Goal: Information Seeking & Learning: Learn about a topic

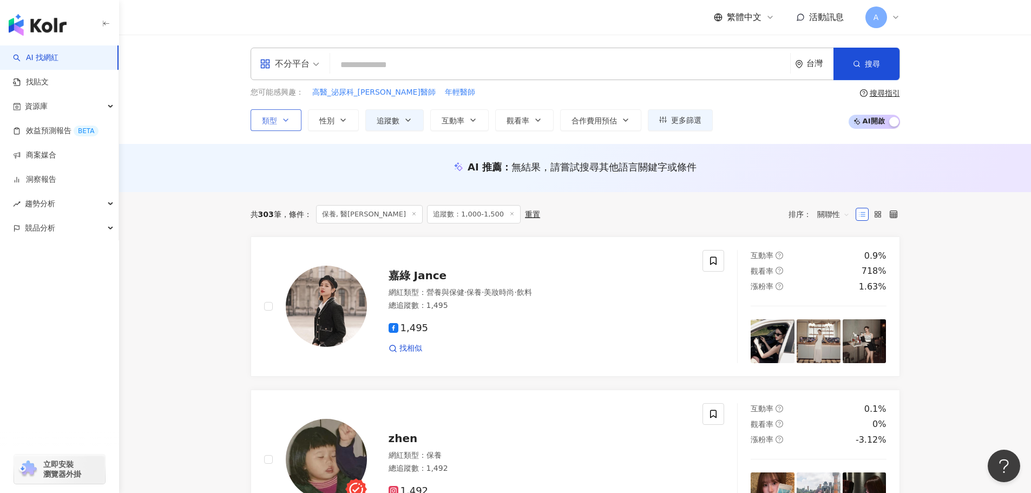
click at [276, 126] on button "類型" at bounding box center [276, 120] width 51 height 22
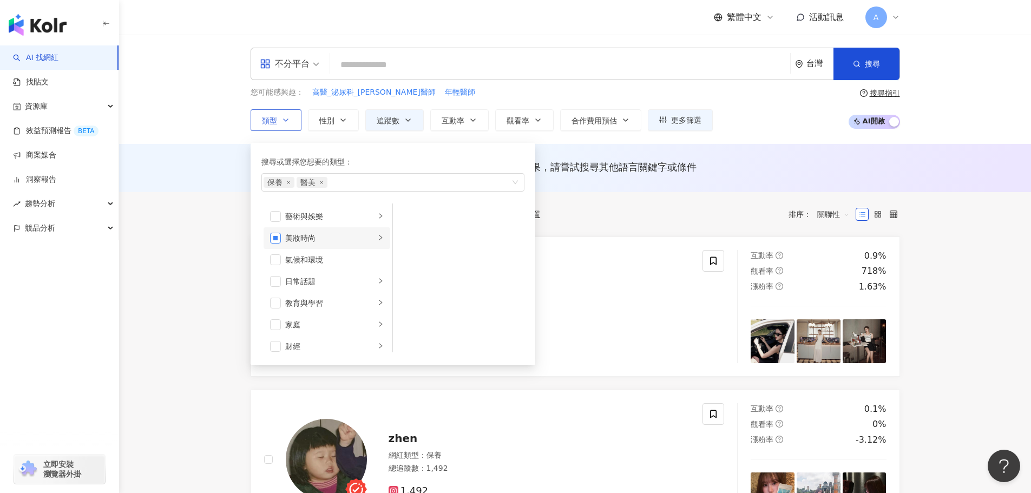
click at [275, 239] on span "button" at bounding box center [275, 238] width 11 height 11
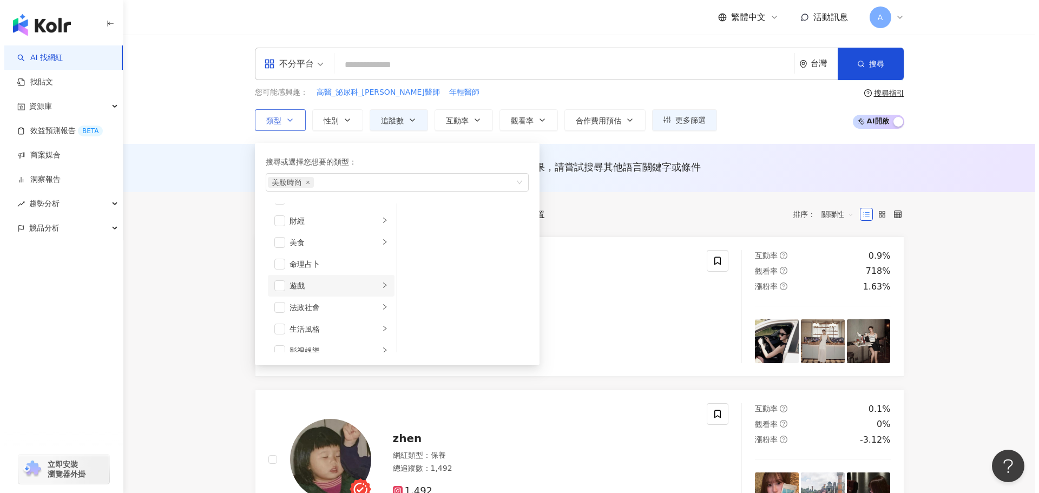
scroll to position [162, 0]
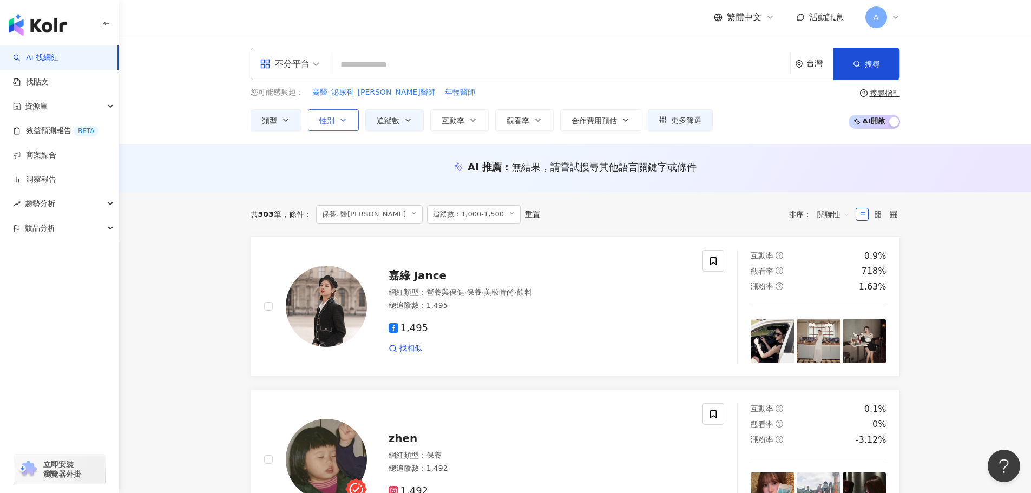
click at [341, 122] on icon "button" at bounding box center [343, 120] width 9 height 9
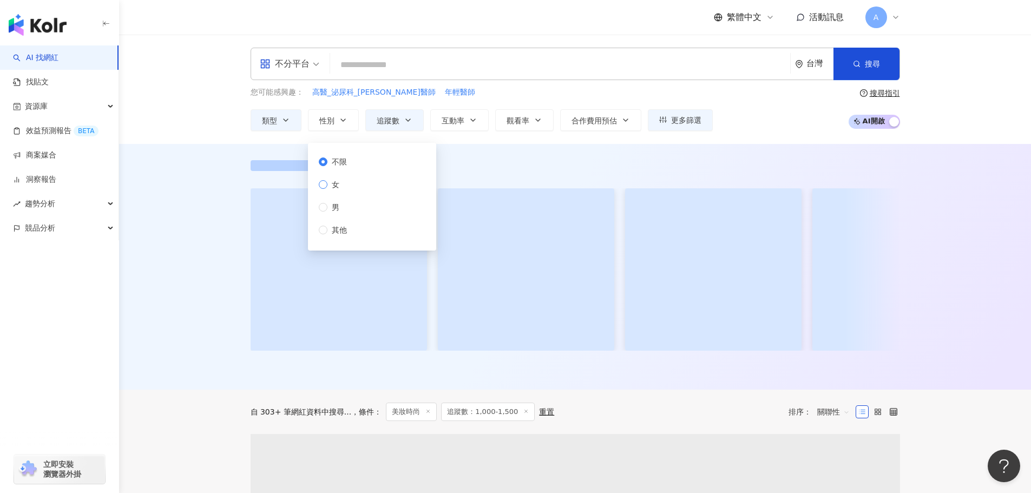
click at [344, 185] on label "女" at bounding box center [335, 185] width 32 height 12
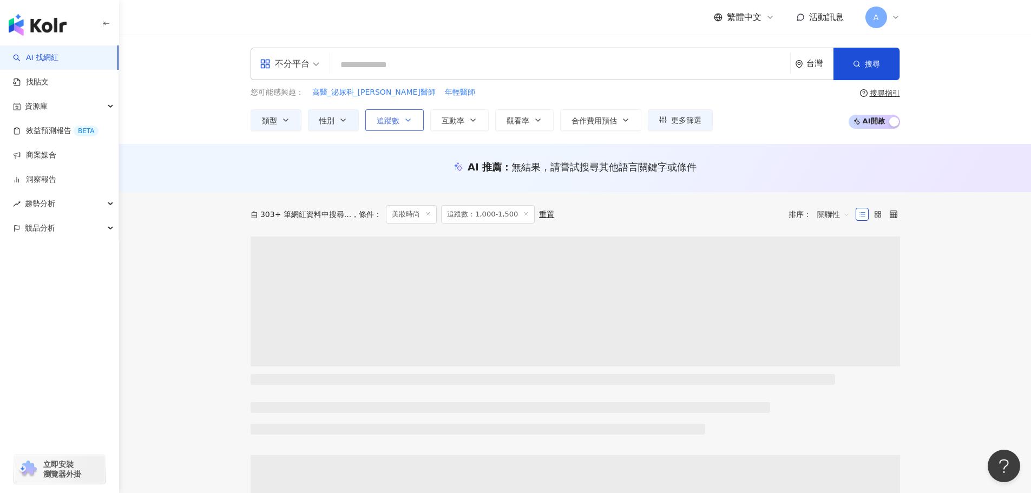
click at [398, 128] on button "追蹤數" at bounding box center [394, 120] width 58 height 22
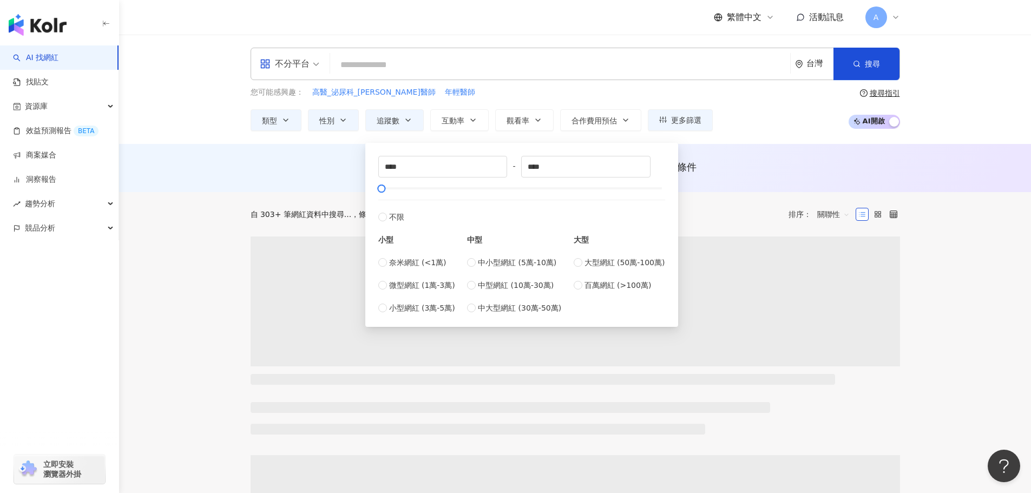
click at [516, 260] on span "中小型網紅 (5萬-10萬)" at bounding box center [517, 263] width 79 height 12
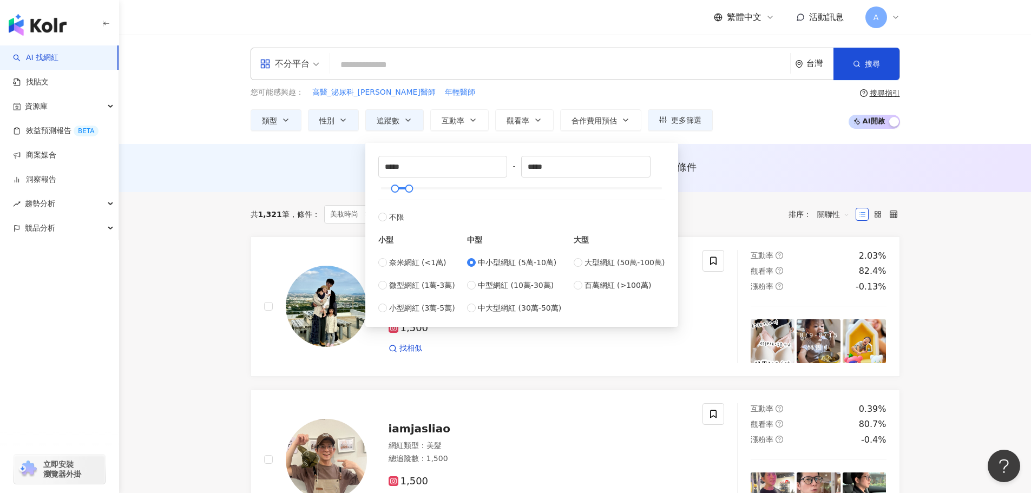
type input "*****"
click at [455, 125] on span "互動率" at bounding box center [453, 120] width 23 height 9
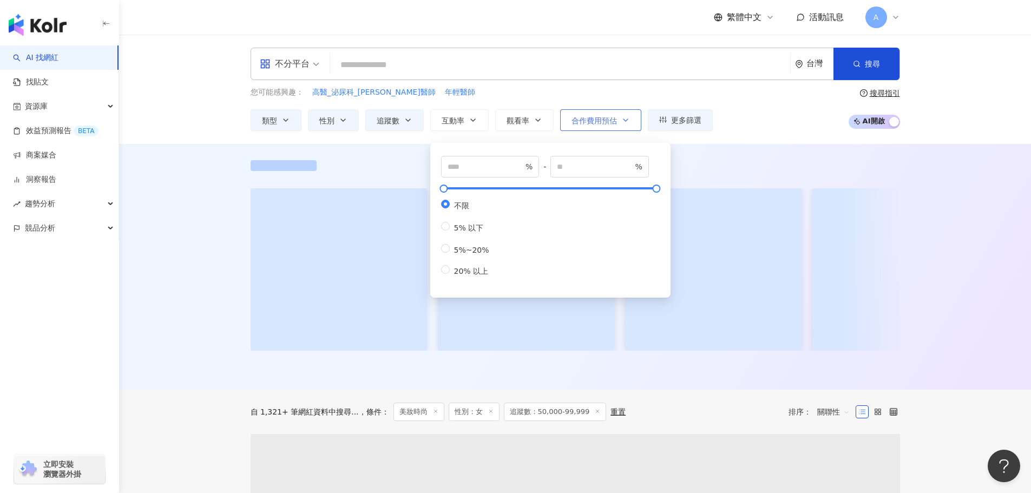
click at [606, 119] on span "合作費用預估" at bounding box center [594, 120] width 45 height 9
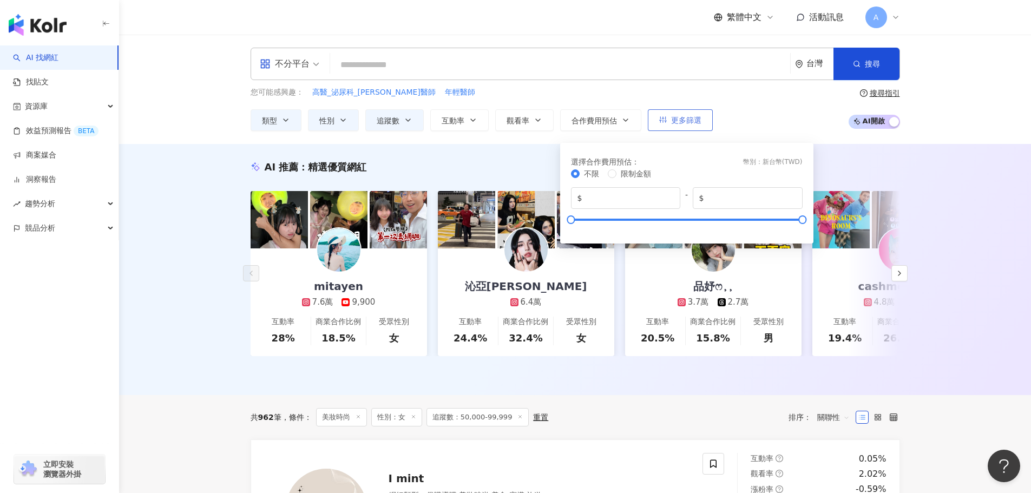
click at [695, 128] on button "更多篩選" at bounding box center [680, 120] width 65 height 22
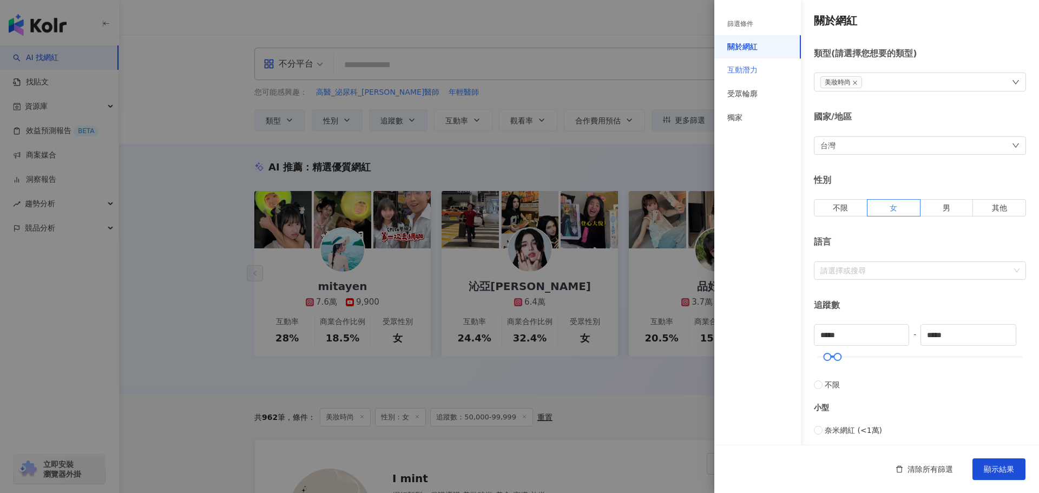
click at [751, 81] on div "互動潛力" at bounding box center [758, 70] width 87 height 24
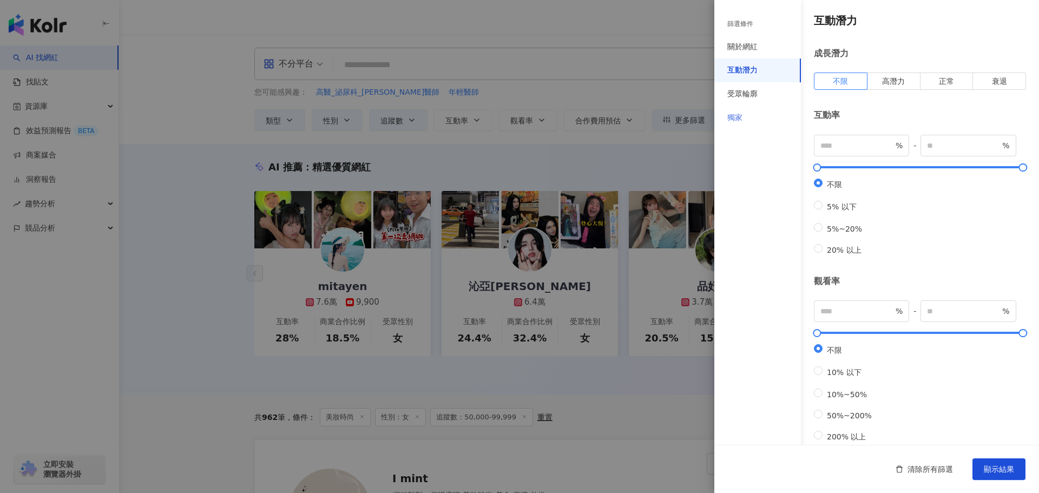
drag, startPoint x: 767, startPoint y: 98, endPoint x: 752, endPoint y: 106, distance: 16.9
click at [766, 99] on div "受眾輪廓" at bounding box center [758, 94] width 87 height 24
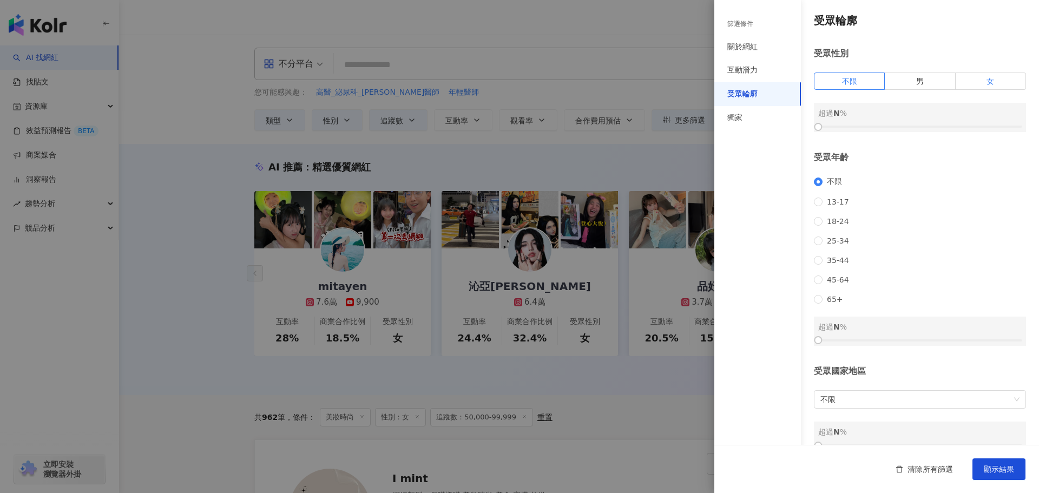
click at [965, 86] on label "女" at bounding box center [991, 81] width 70 height 17
click at [823, 126] on div at bounding box center [921, 126] width 204 height 6
click at [821, 126] on div at bounding box center [823, 127] width 6 height 6
click at [820, 126] on div at bounding box center [821, 127] width 6 height 6
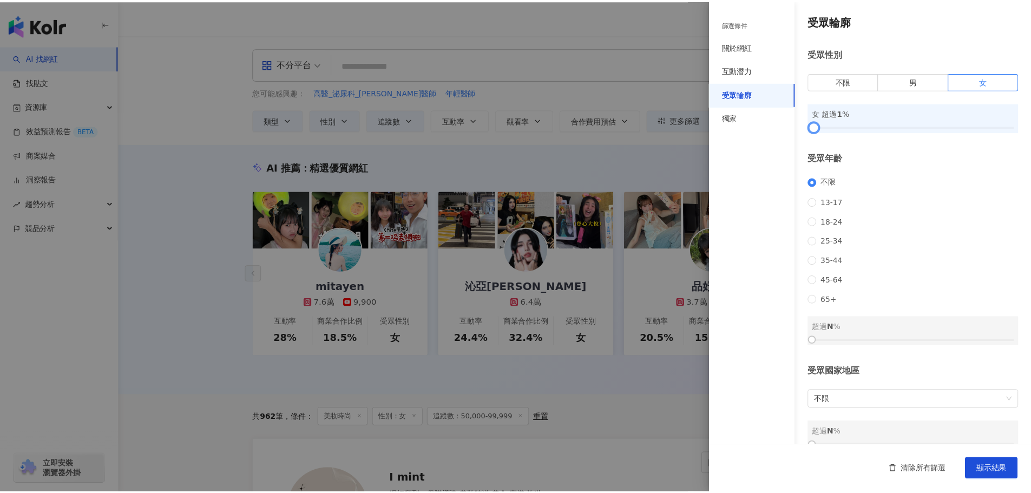
scroll to position [32, 0]
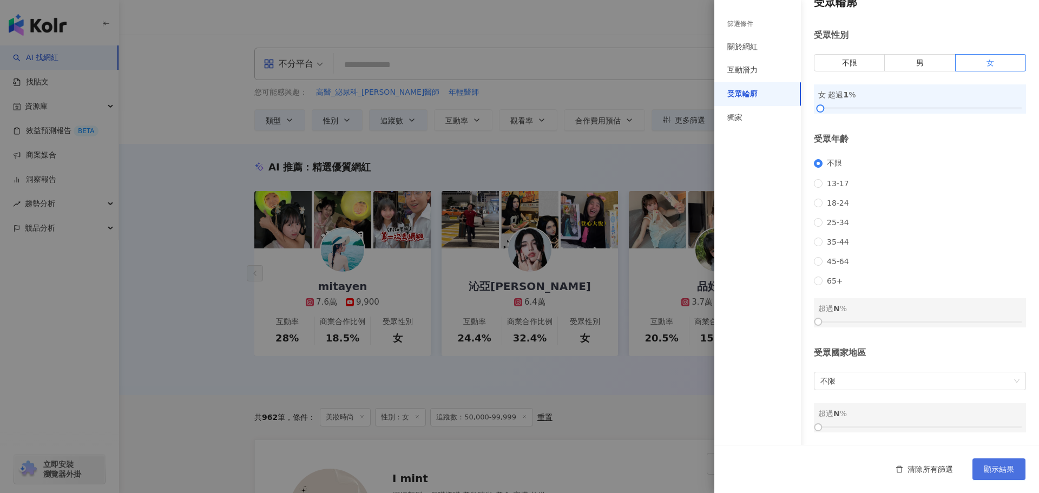
click at [1007, 463] on button "顯示結果" at bounding box center [999, 470] width 53 height 22
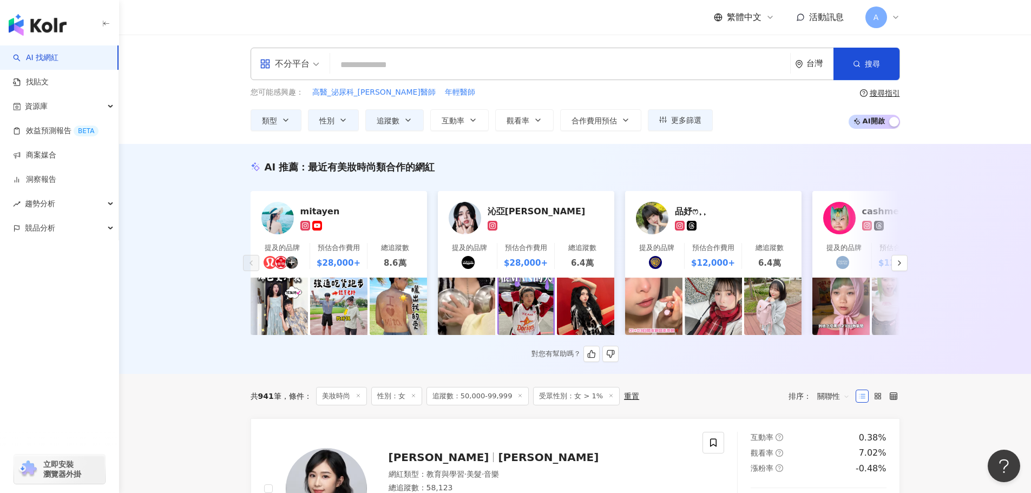
click at [457, 221] on img at bounding box center [465, 218] width 32 height 32
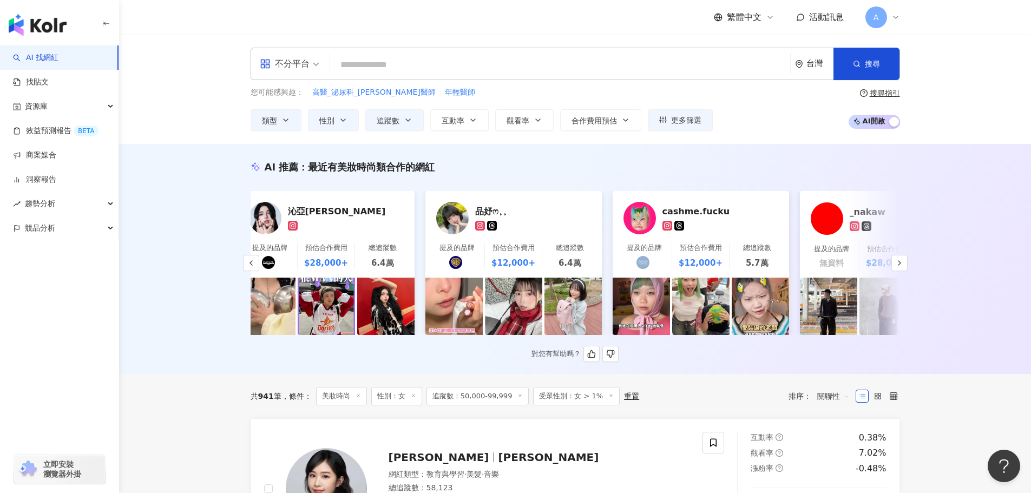
scroll to position [0, 230]
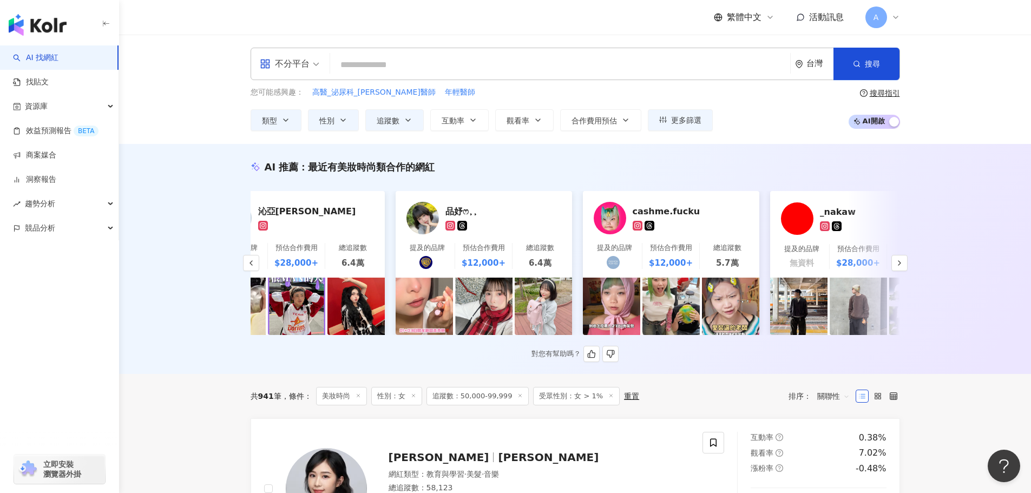
click at [421, 218] on img at bounding box center [423, 218] width 32 height 32
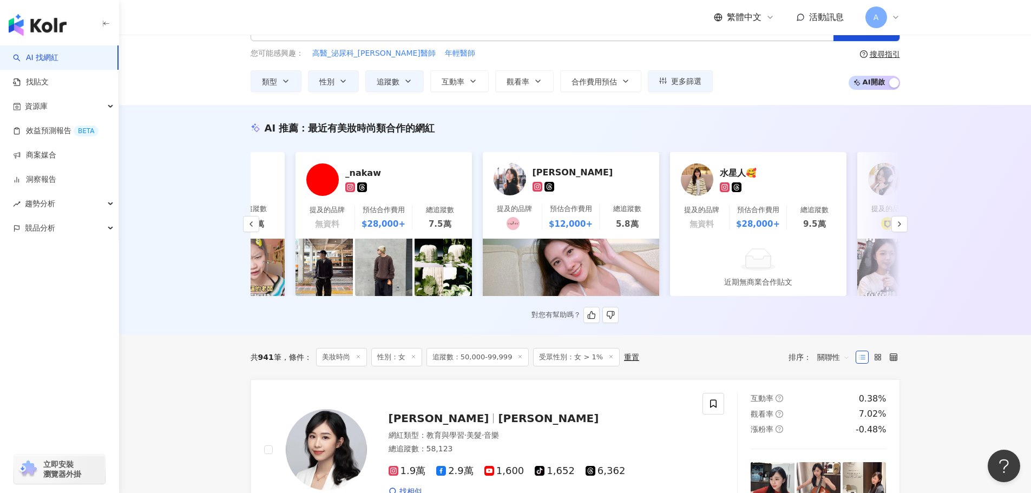
scroll to position [0, 698]
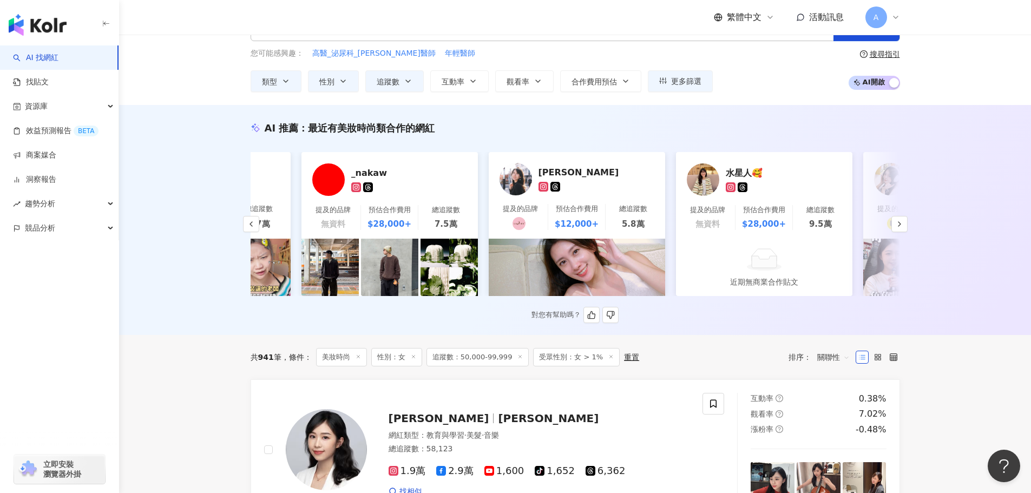
click at [537, 178] on div "季薇" at bounding box center [577, 179] width 168 height 32
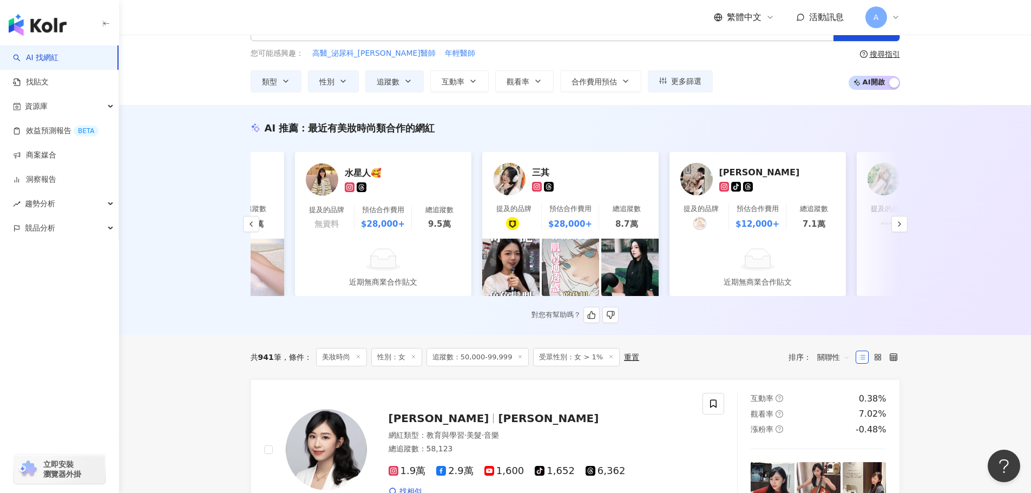
scroll to position [0, 1077]
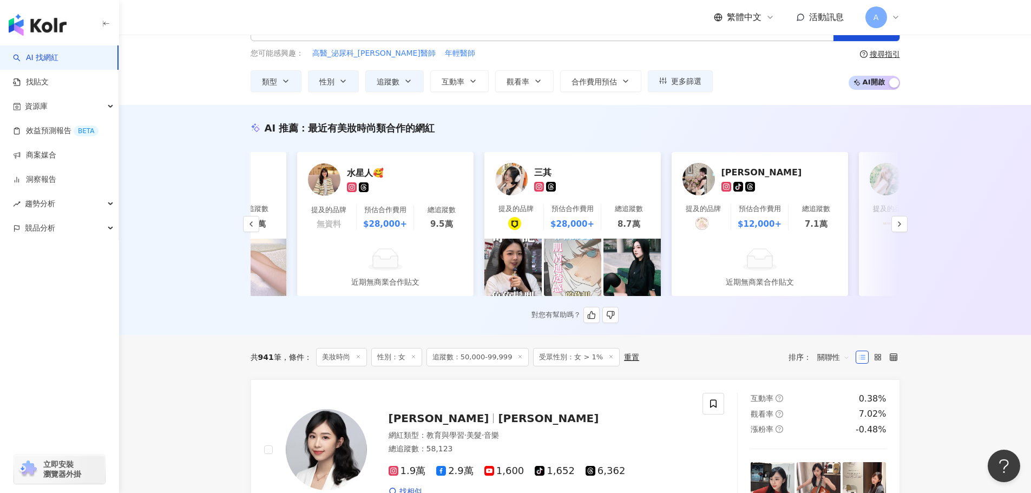
click at [393, 171] on div "水星人🥰" at bounding box center [401, 172] width 108 height 11
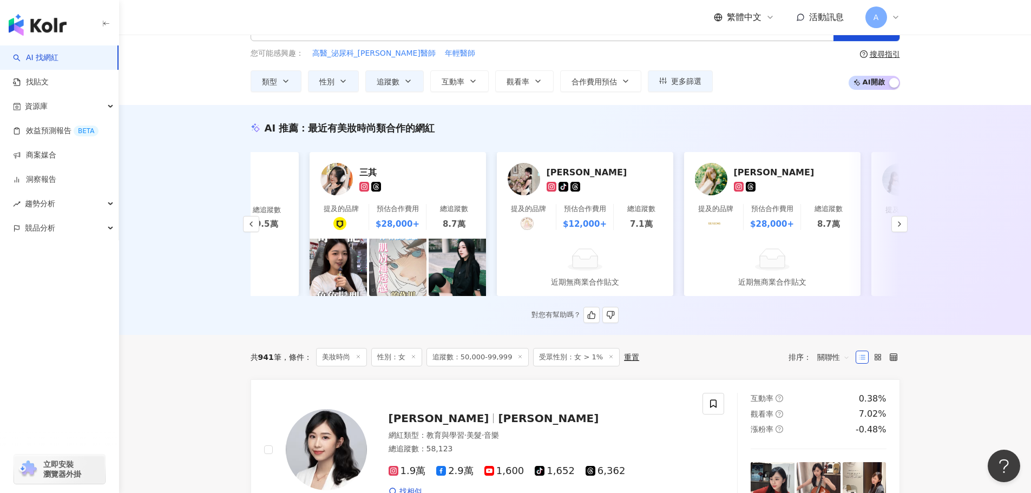
scroll to position [0, 1253]
click at [517, 181] on img at bounding box center [523, 179] width 32 height 32
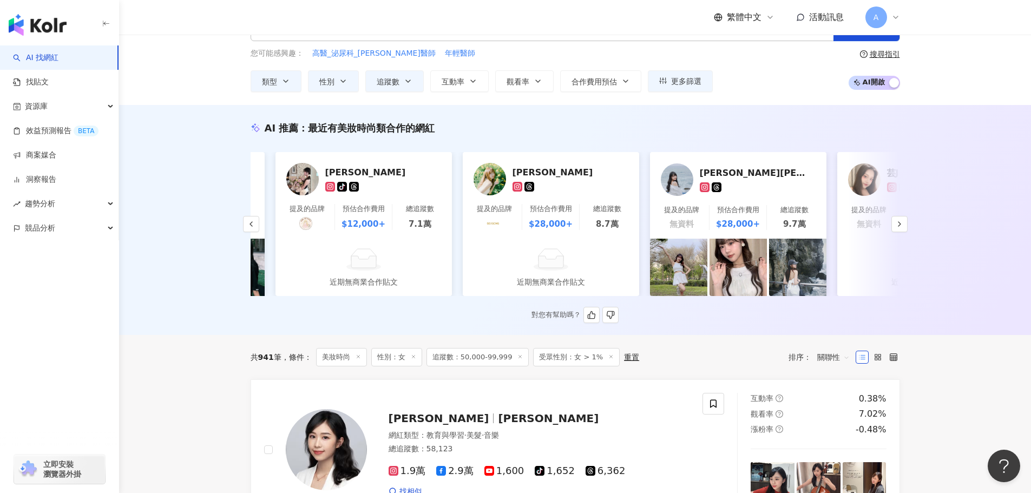
scroll to position [0, 1474]
click at [557, 177] on div "許芸" at bounding box center [566, 172] width 108 height 11
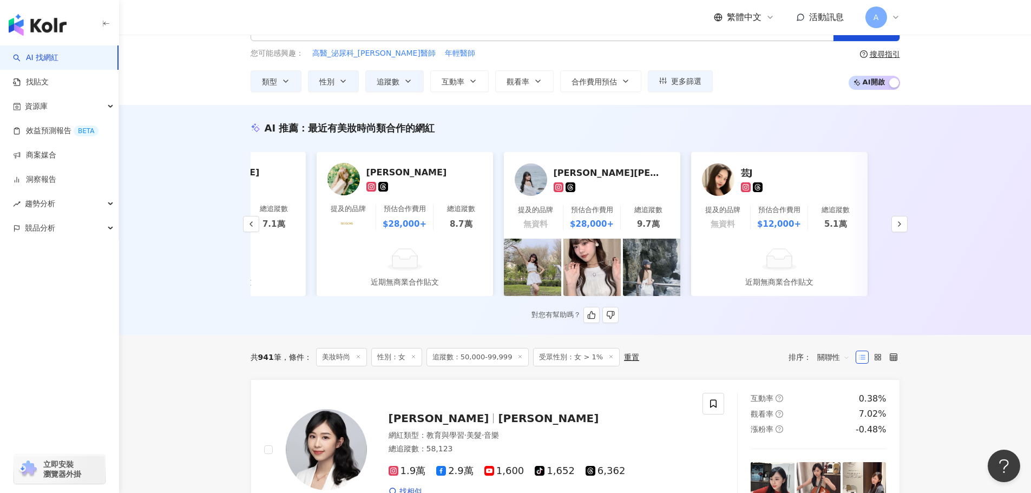
scroll to position [0, 1619]
click at [587, 177] on div "李采潔 LI CAI-JIE AKB48 Team TP" at bounding box center [609, 172] width 108 height 11
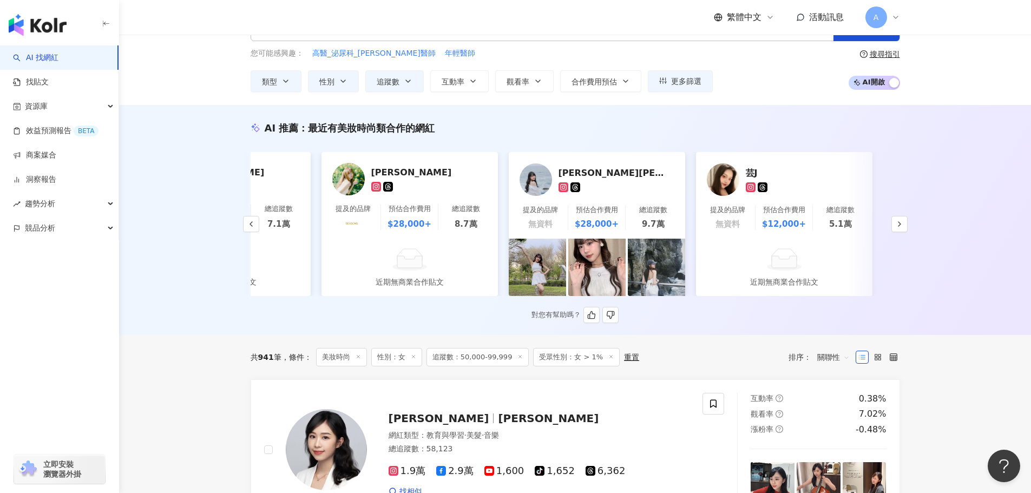
scroll to position [0, 1603]
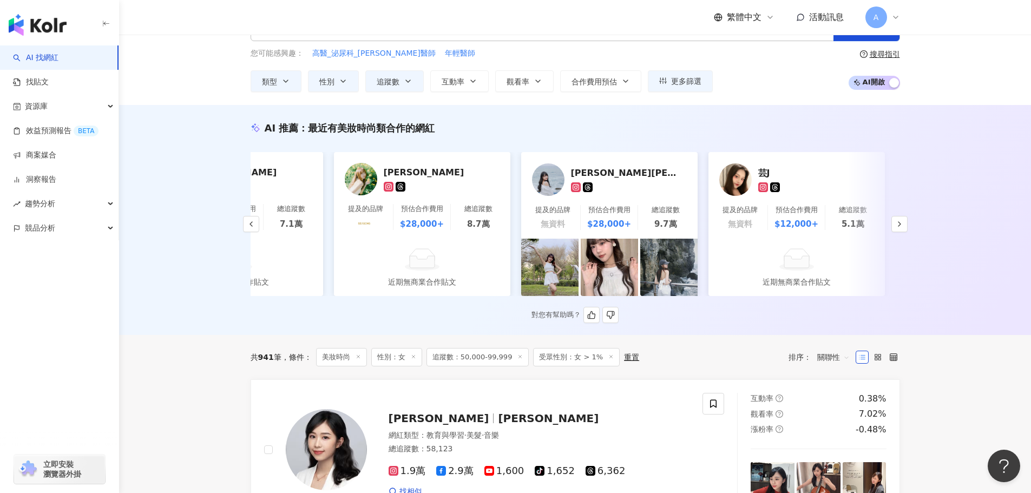
click at [721, 178] on img at bounding box center [736, 180] width 32 height 32
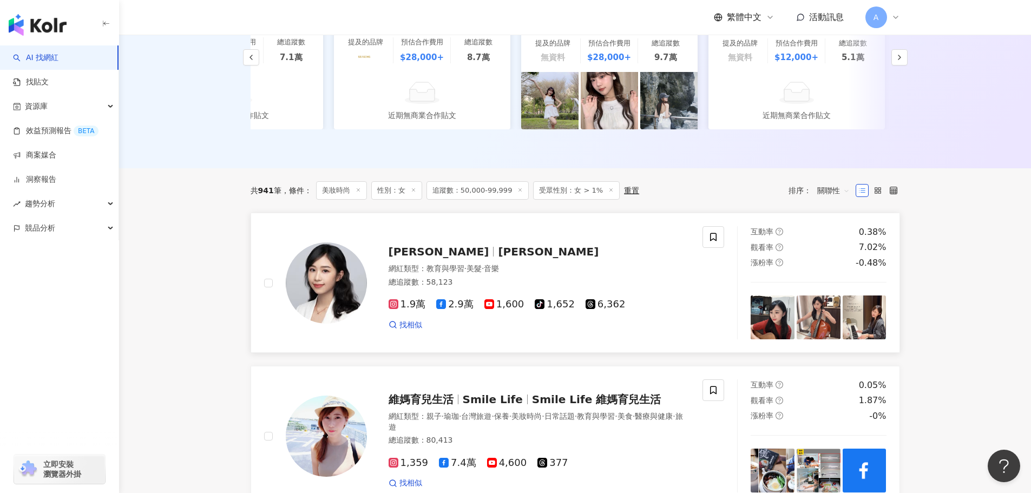
scroll to position [206, 0]
click at [421, 258] on span "黃怡瑄" at bounding box center [439, 251] width 101 height 13
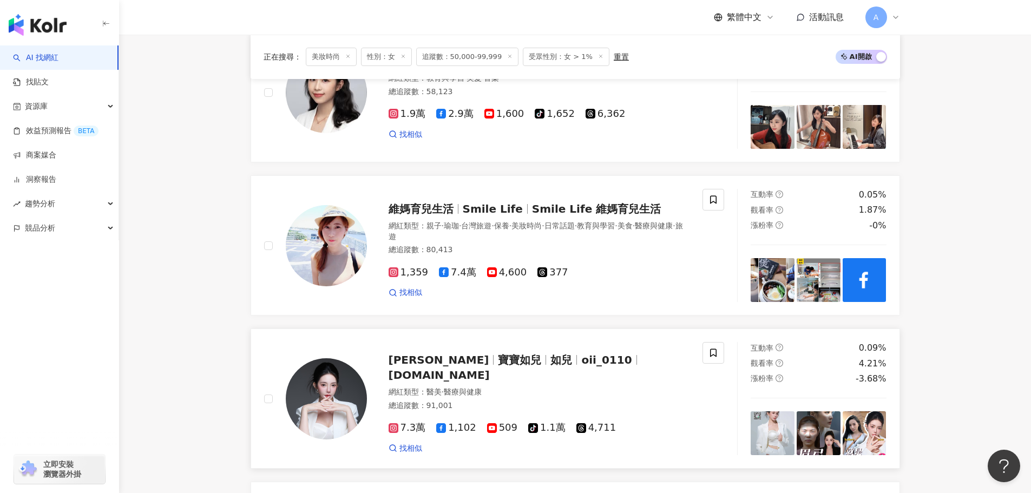
scroll to position [423, 0]
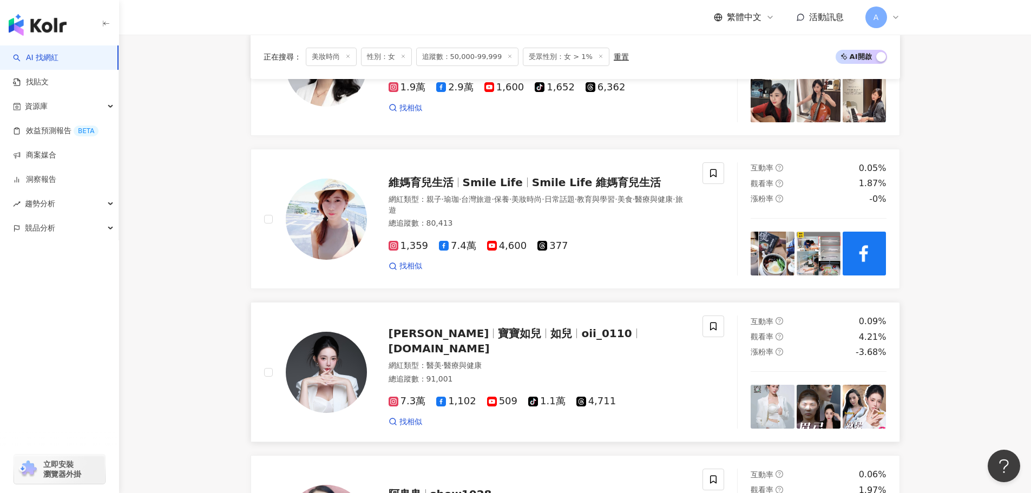
click at [551, 340] on span "如兒" at bounding box center [562, 333] width 22 height 13
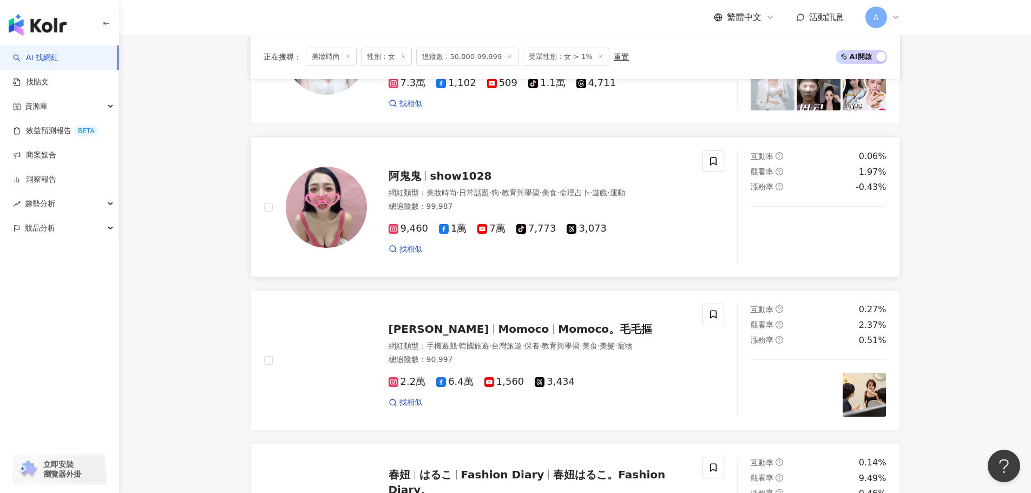
scroll to position [856, 0]
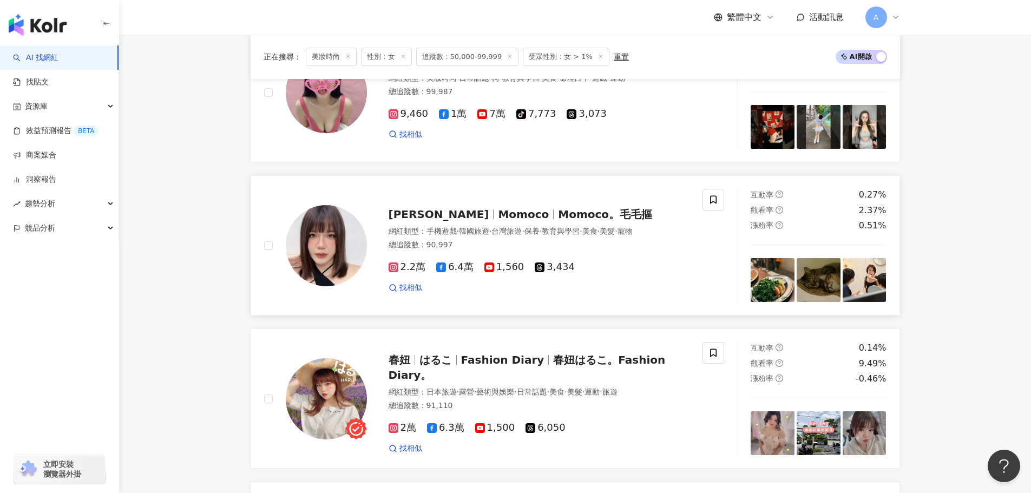
click at [558, 220] on span "Momoco。毛毛摳" at bounding box center [605, 214] width 94 height 13
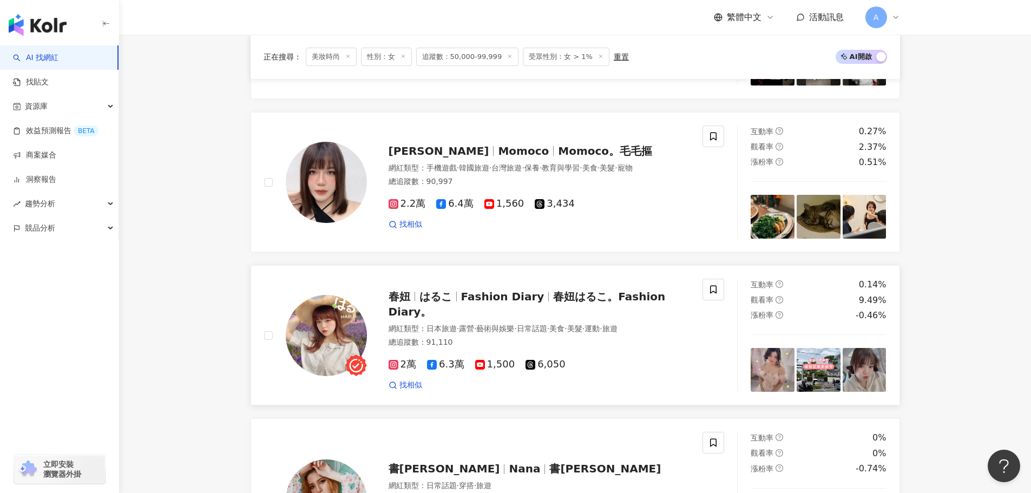
scroll to position [920, 0]
click at [541, 303] on span "Fashion Diary" at bounding box center [507, 296] width 93 height 13
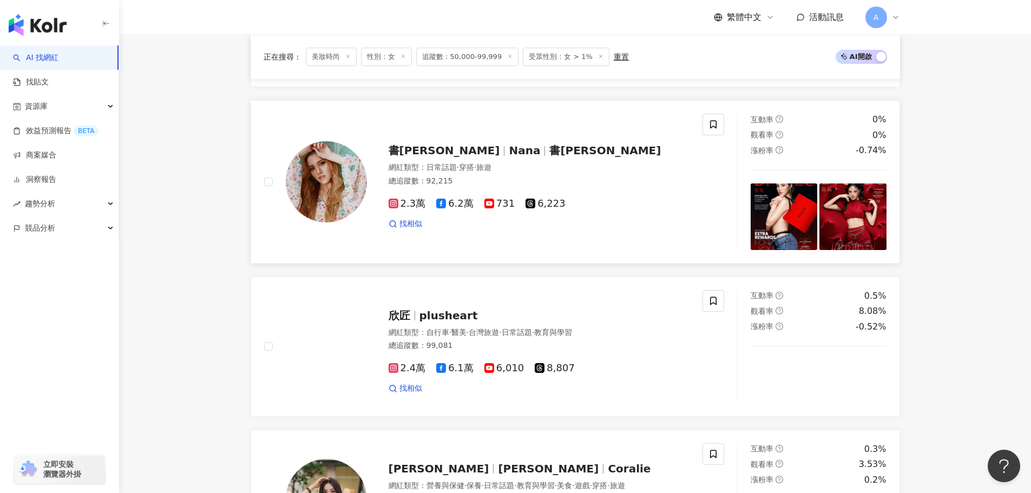
scroll to position [1245, 0]
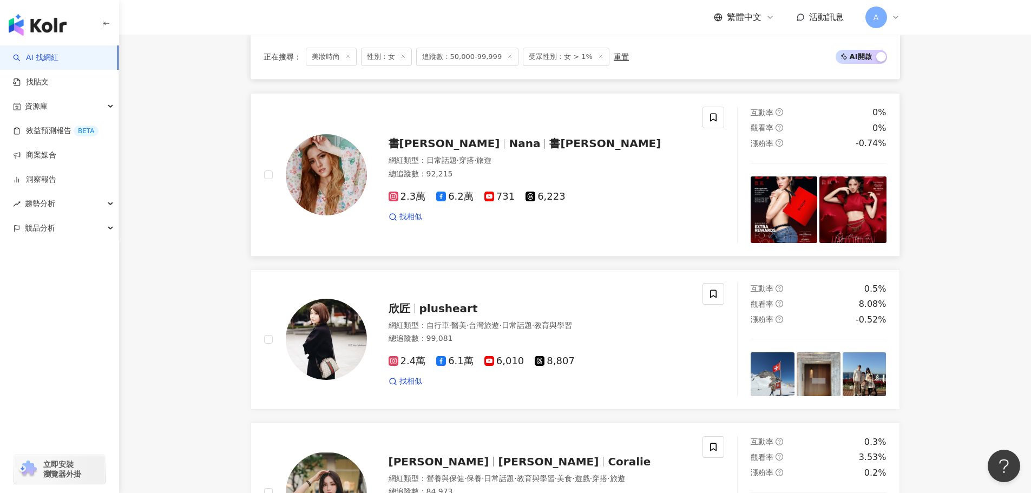
click at [407, 150] on span "書[PERSON_NAME]" at bounding box center [445, 143] width 112 height 13
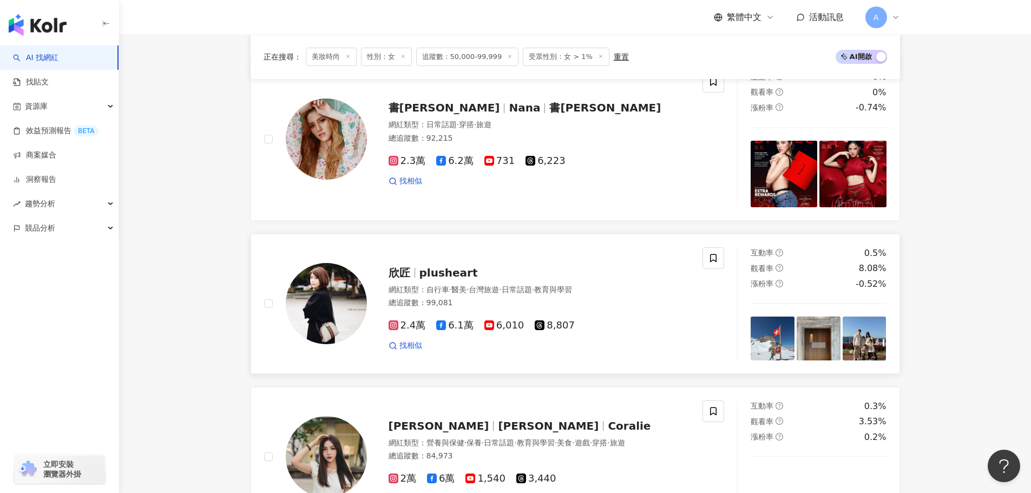
scroll to position [1299, 0]
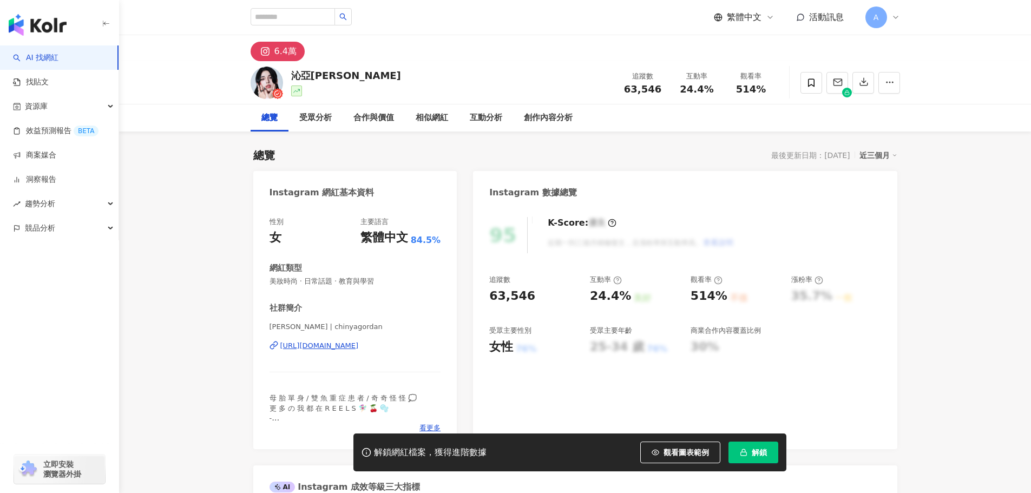
click at [359, 342] on div "https://www.instagram.com/chinyagordan/" at bounding box center [319, 346] width 79 height 10
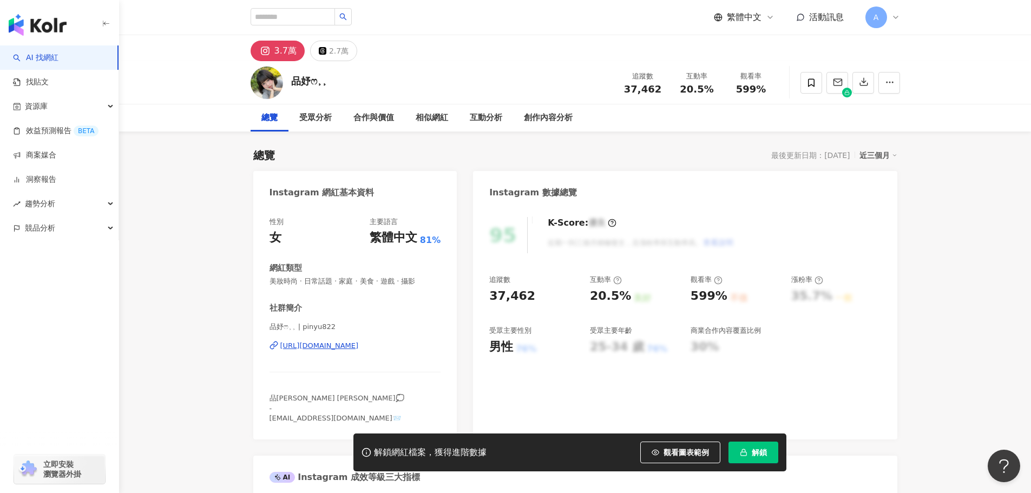
click at [327, 343] on div "https://www.instagram.com/pinyu822/" at bounding box center [319, 346] width 79 height 10
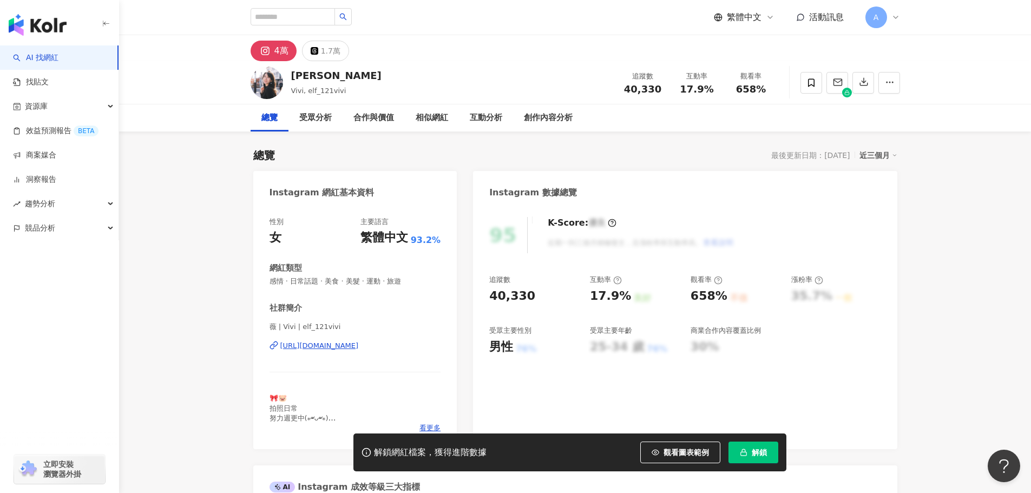
click at [359, 341] on div "https://www.instagram.com/elf_121vivi/" at bounding box center [319, 346] width 79 height 10
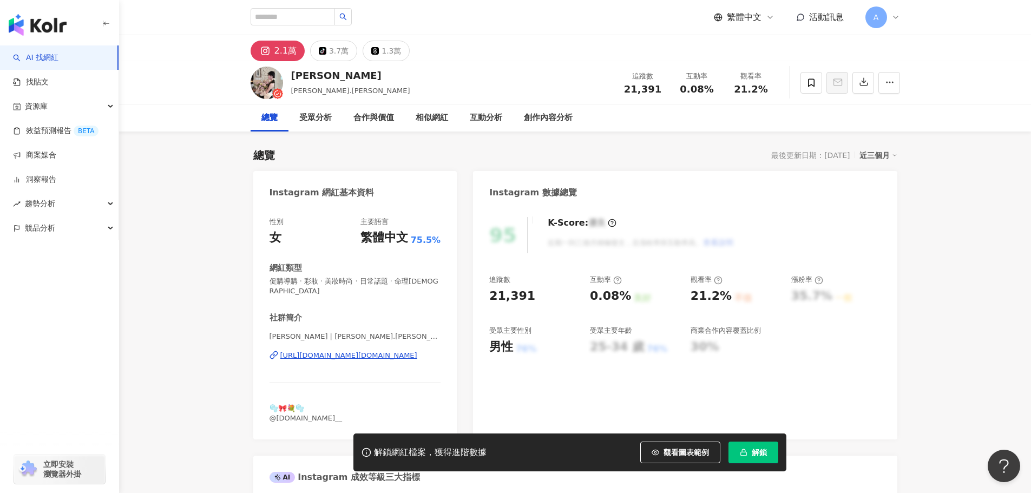
click at [387, 351] on div "https://www.instagram.com/rory.rory__/" at bounding box center [348, 356] width 137 height 10
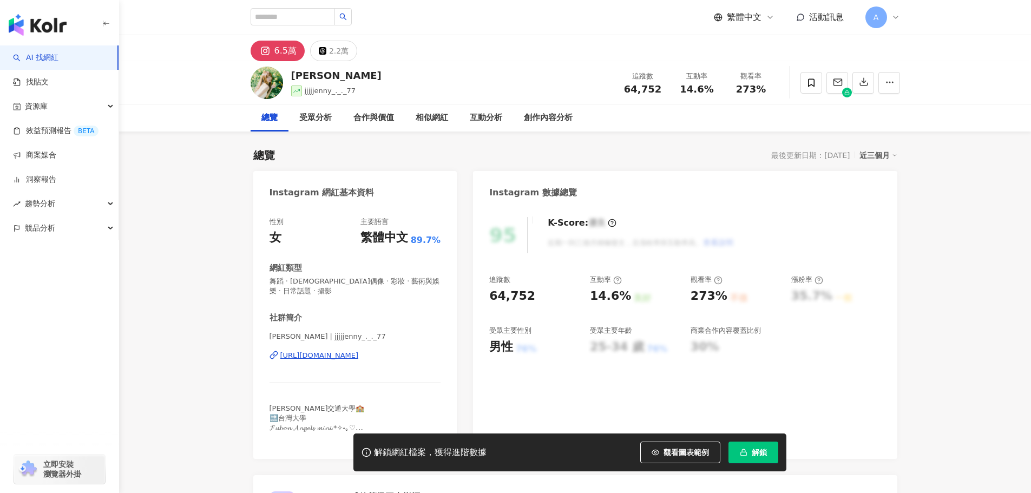
click at [338, 359] on div "https://www.instagram.com/jjjjjenny_._._77/" at bounding box center [319, 356] width 79 height 10
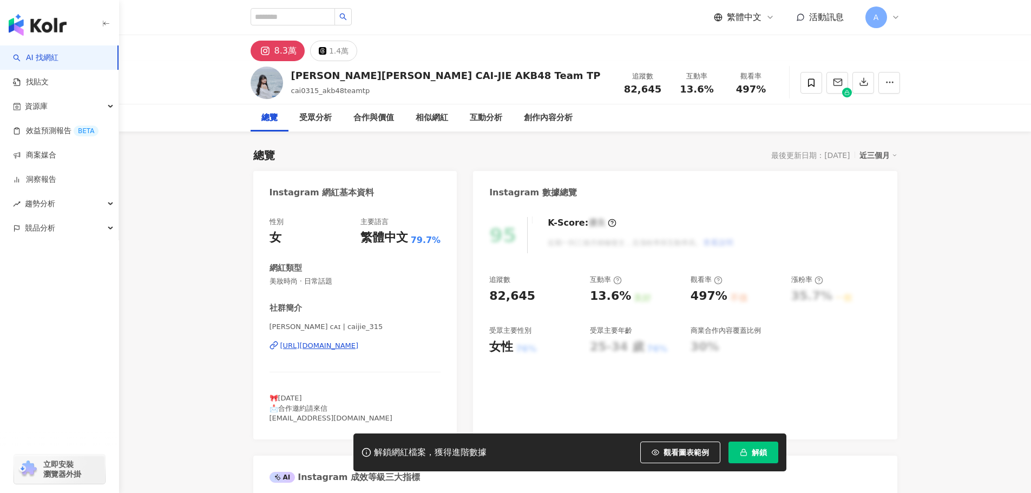
click at [354, 347] on div "https://www.instagram.com/caijie_315/" at bounding box center [319, 346] width 79 height 10
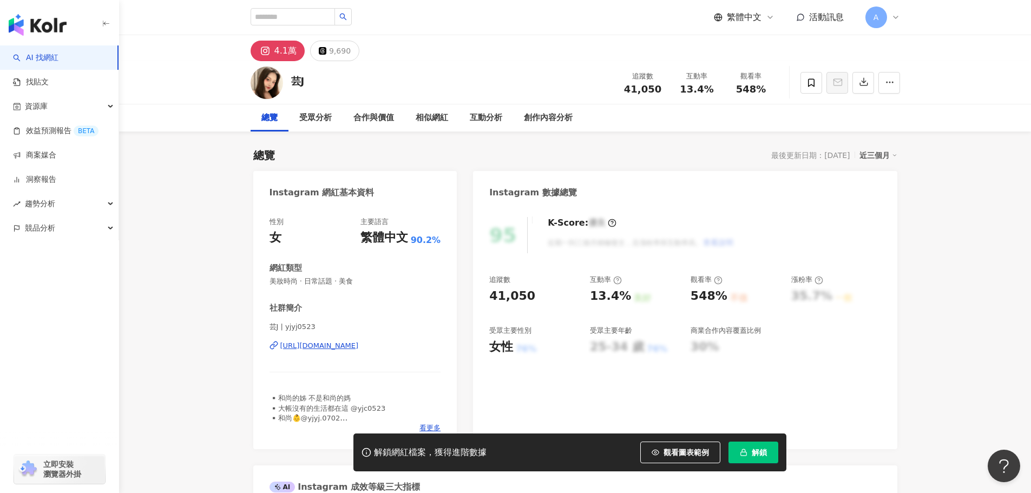
click at [356, 345] on div "https://www.instagram.com/yjyj0523/" at bounding box center [319, 346] width 79 height 10
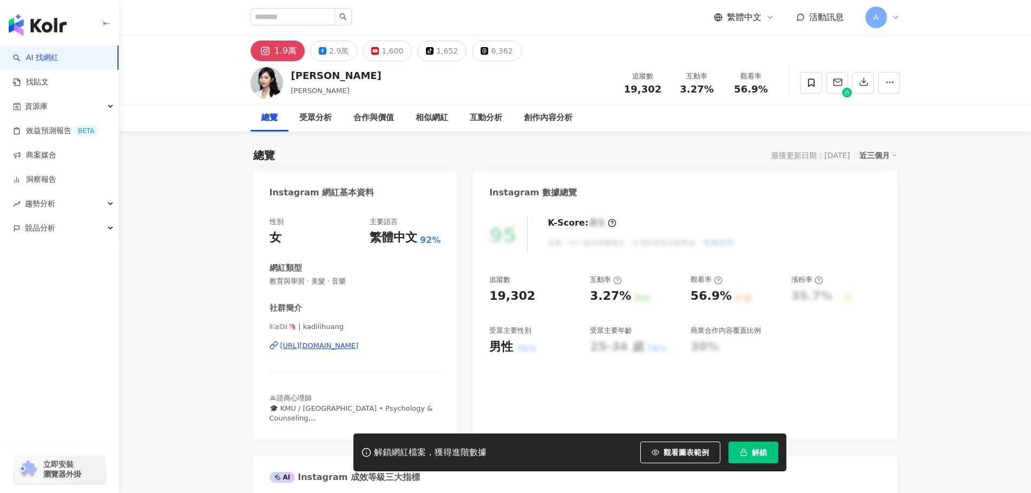
click at [347, 347] on div "https://www.instagram.com/kadiiihuang/" at bounding box center [319, 346] width 79 height 10
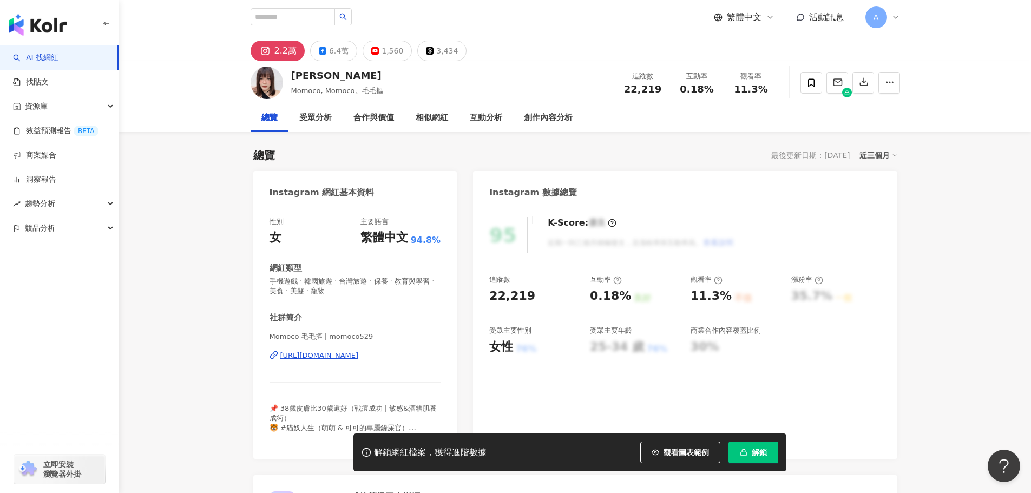
click at [313, 359] on div "https://www.instagram.com/momoco529/" at bounding box center [319, 356] width 79 height 10
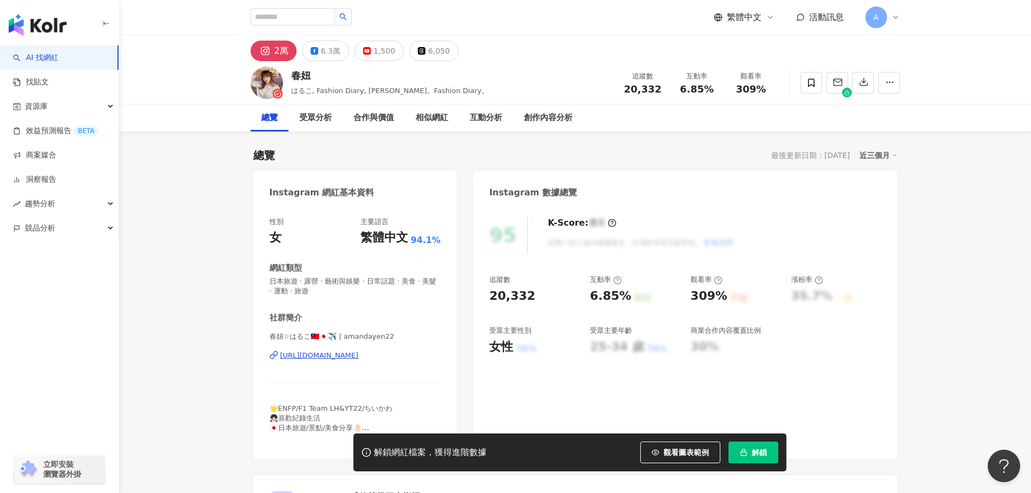
click at [305, 356] on div "[URL][DOMAIN_NAME]" at bounding box center [319, 356] width 79 height 10
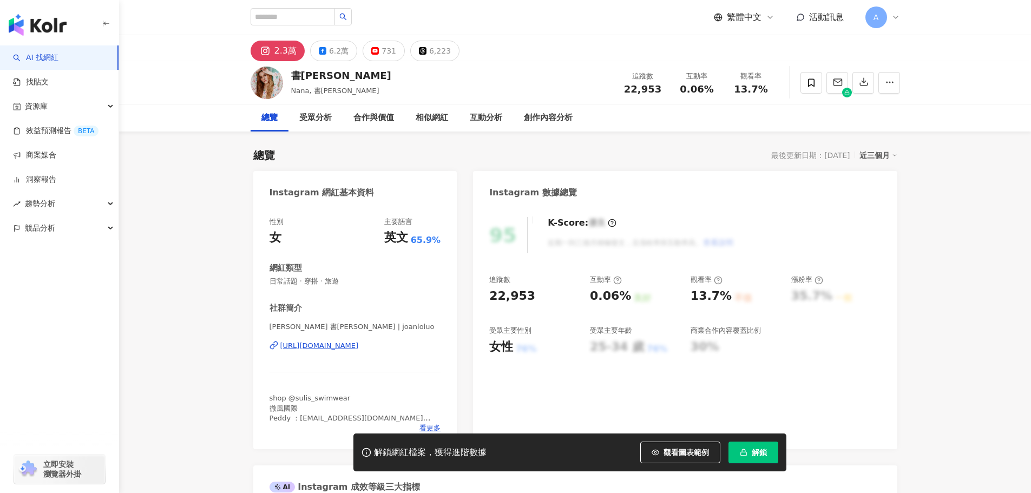
click at [325, 345] on div "[URL][DOMAIN_NAME]" at bounding box center [319, 346] width 79 height 10
